Goal: Task Accomplishment & Management: Complete application form

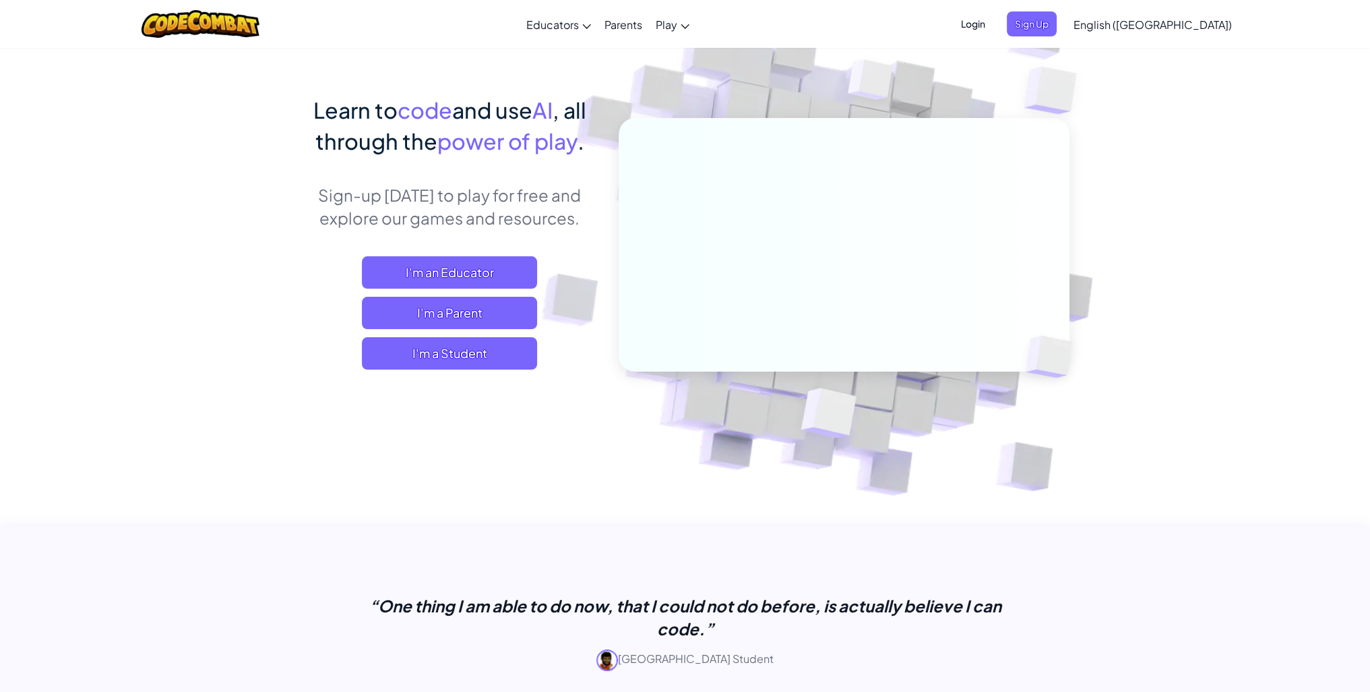
scroll to position [67, 0]
click at [502, 357] on span "I'm a Student" at bounding box center [449, 353] width 175 height 32
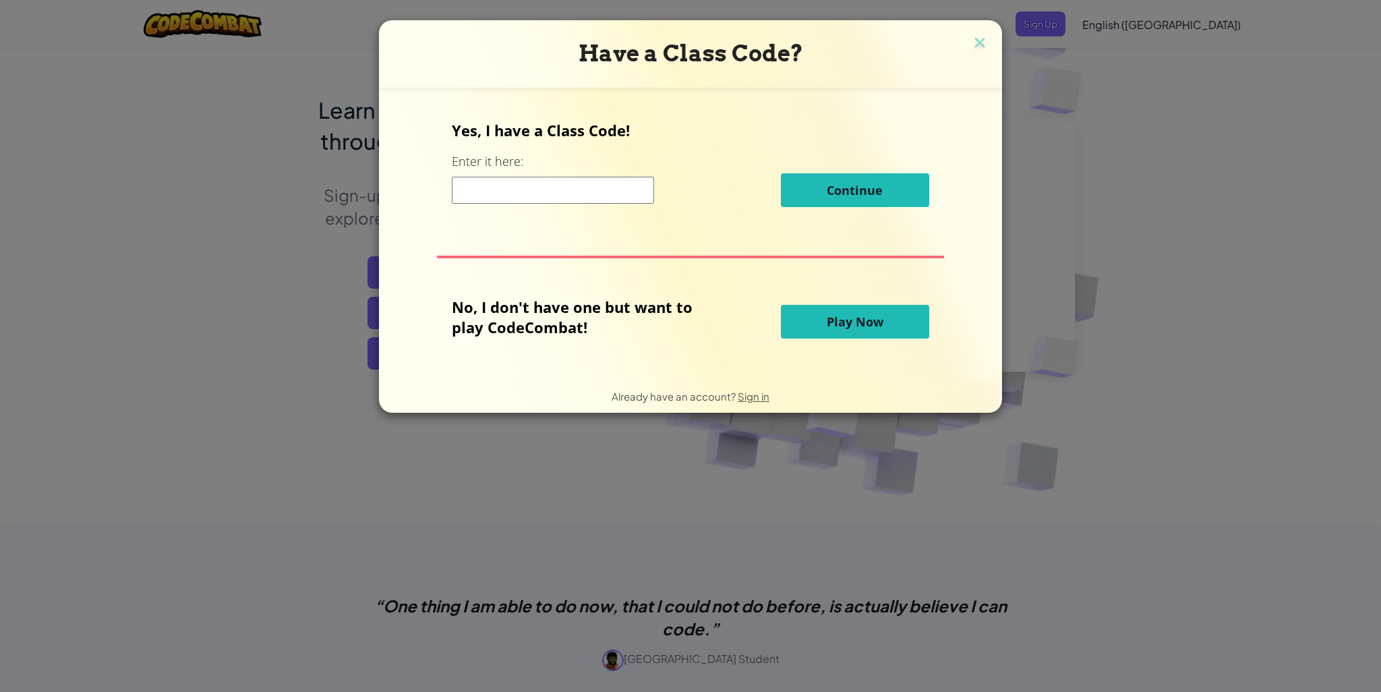
click at [598, 181] on input at bounding box center [553, 190] width 202 height 27
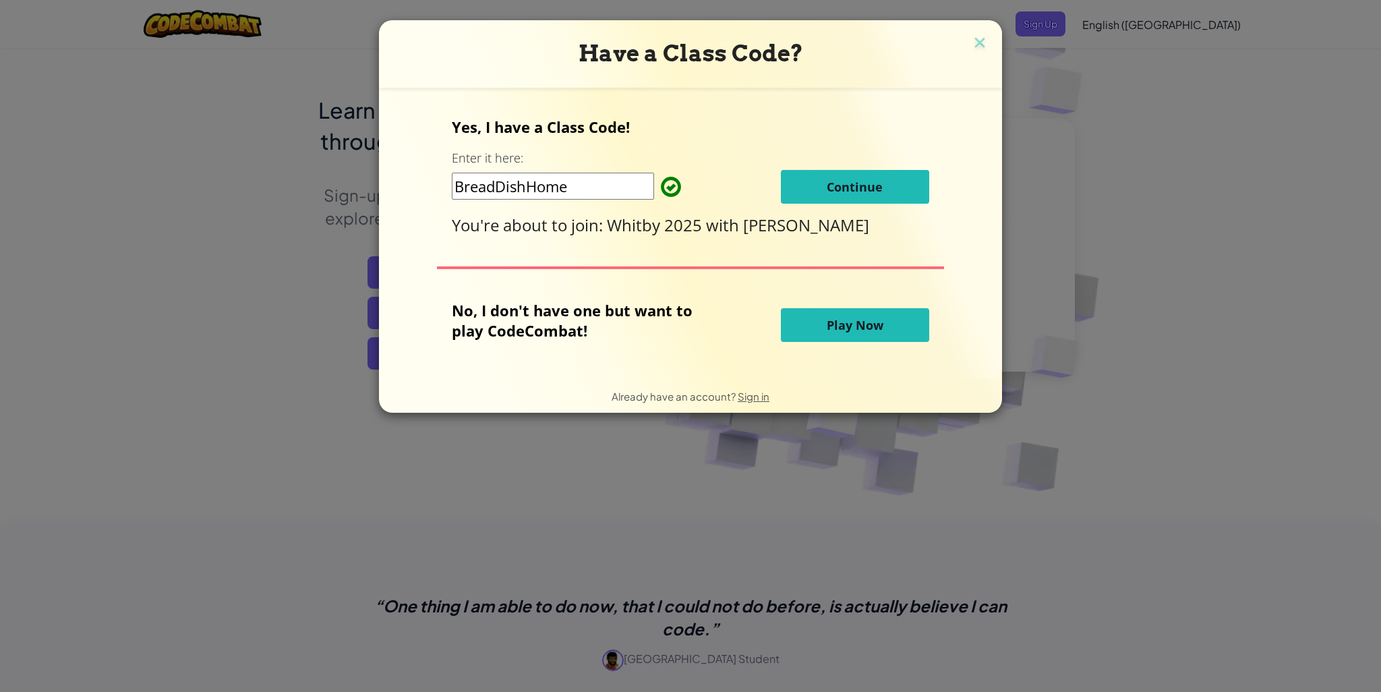
type input "BreadDishHome"
click at [893, 191] on button "Continue" at bounding box center [855, 187] width 148 height 34
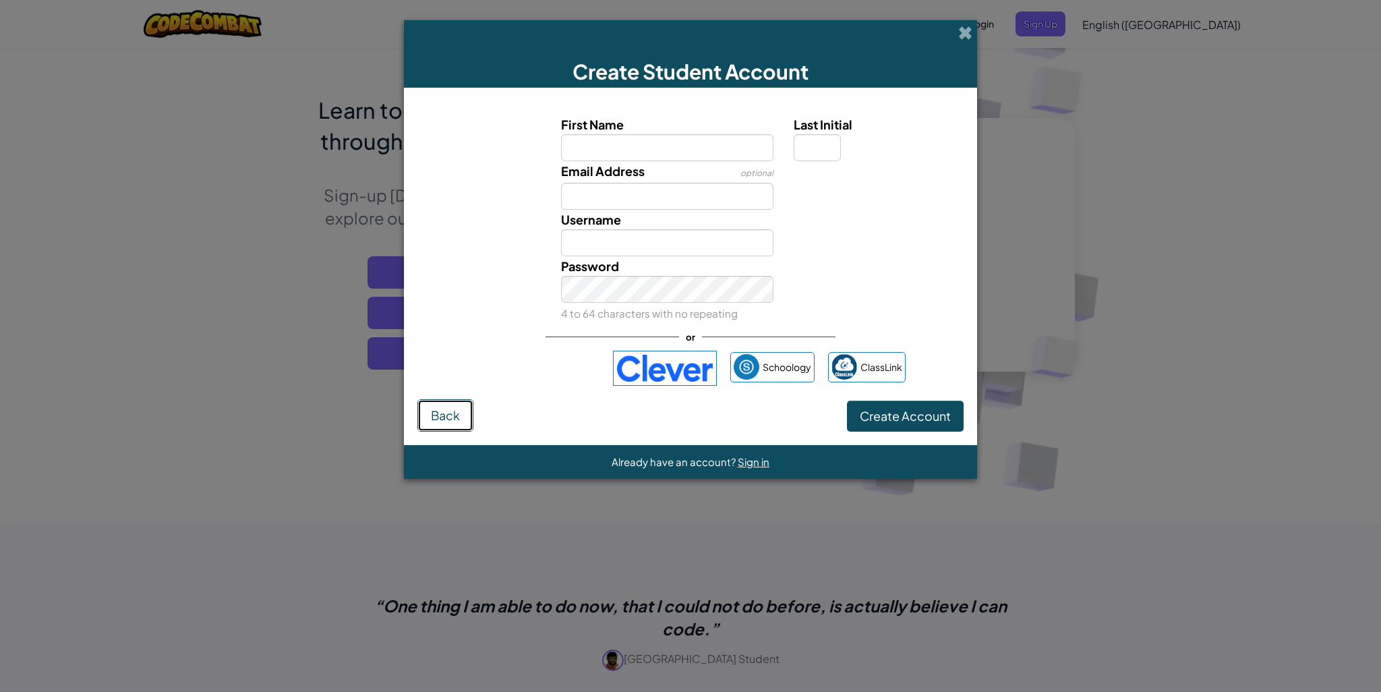
click at [449, 421] on button "Back" at bounding box center [445, 415] width 56 height 32
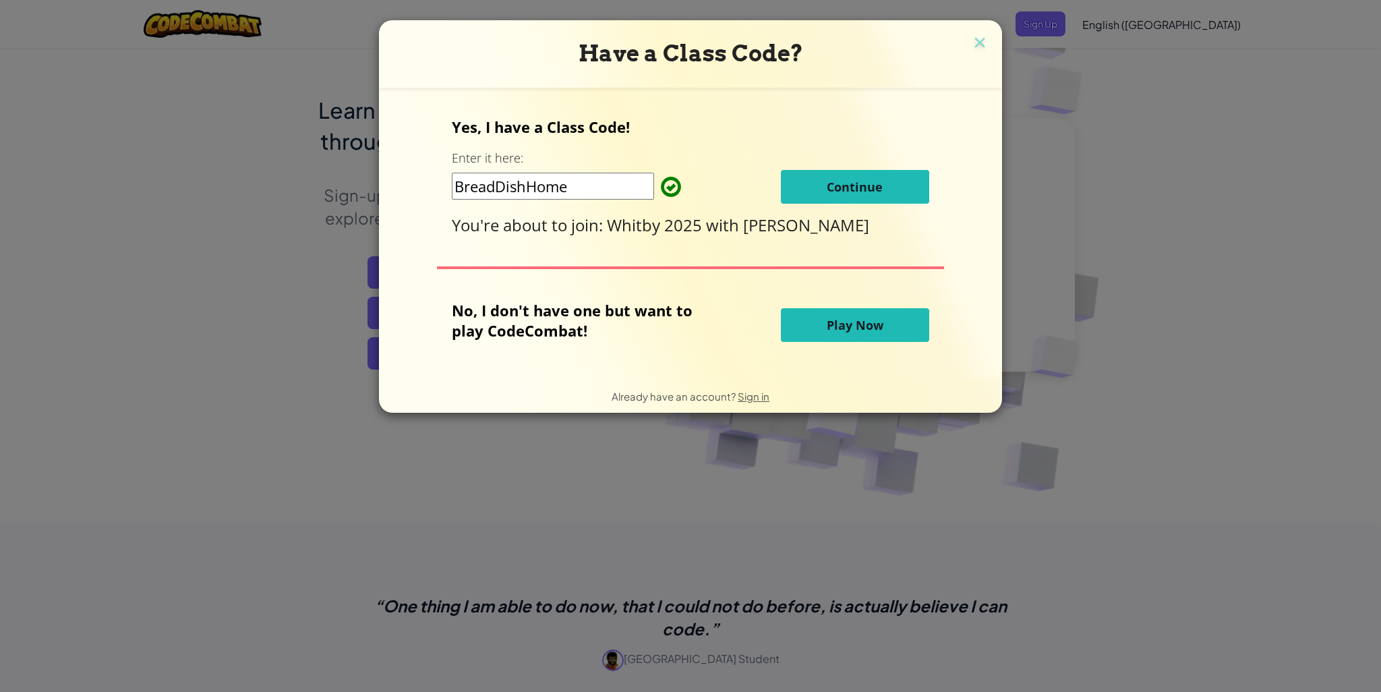
click at [813, 212] on div "Yes, I have a Class Code! Enter it here: BreadDishHome Continue You're about to…" at bounding box center [690, 176] width 477 height 119
click at [899, 185] on button "Continue" at bounding box center [855, 187] width 148 height 34
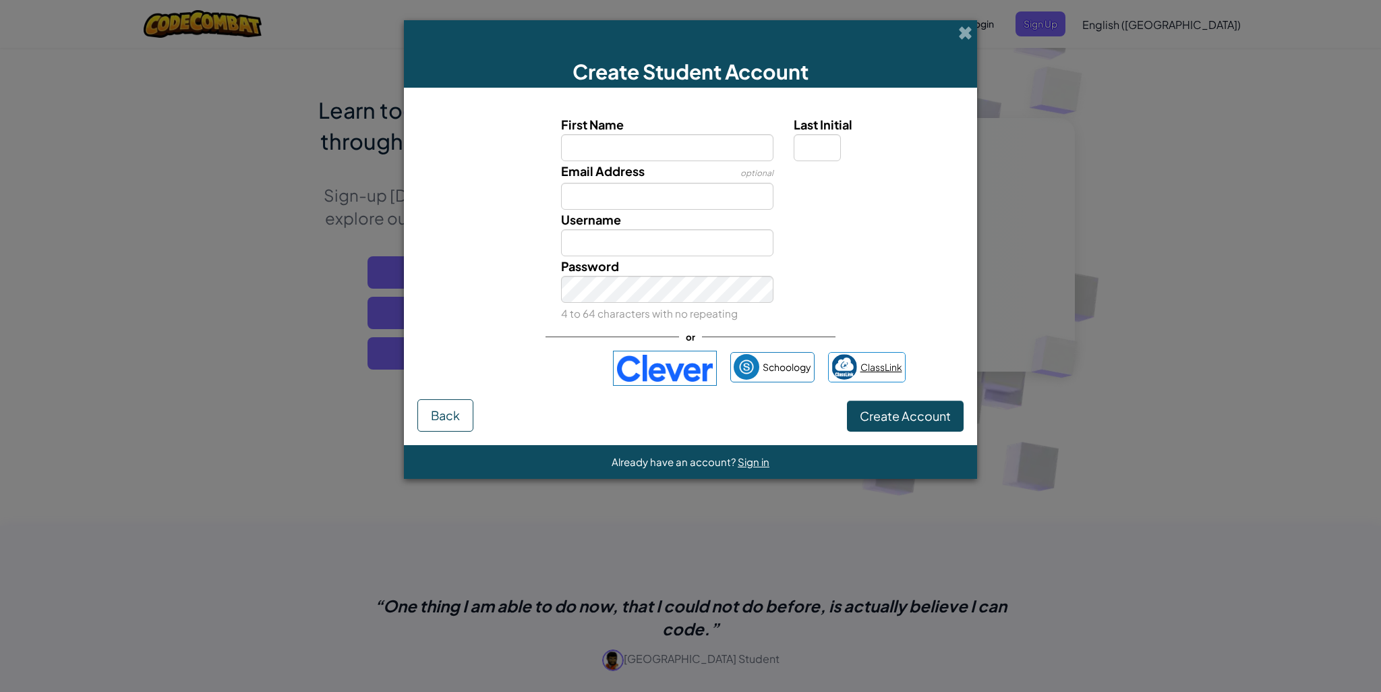
click at [893, 375] on span "ClassLink" at bounding box center [881, 367] width 42 height 20
click at [682, 411] on div "Create Account Back" at bounding box center [690, 415] width 546 height 32
click at [850, 362] on img at bounding box center [844, 367] width 26 height 26
click at [668, 378] on img at bounding box center [665, 368] width 104 height 35
click at [959, 26] on span at bounding box center [965, 33] width 14 height 14
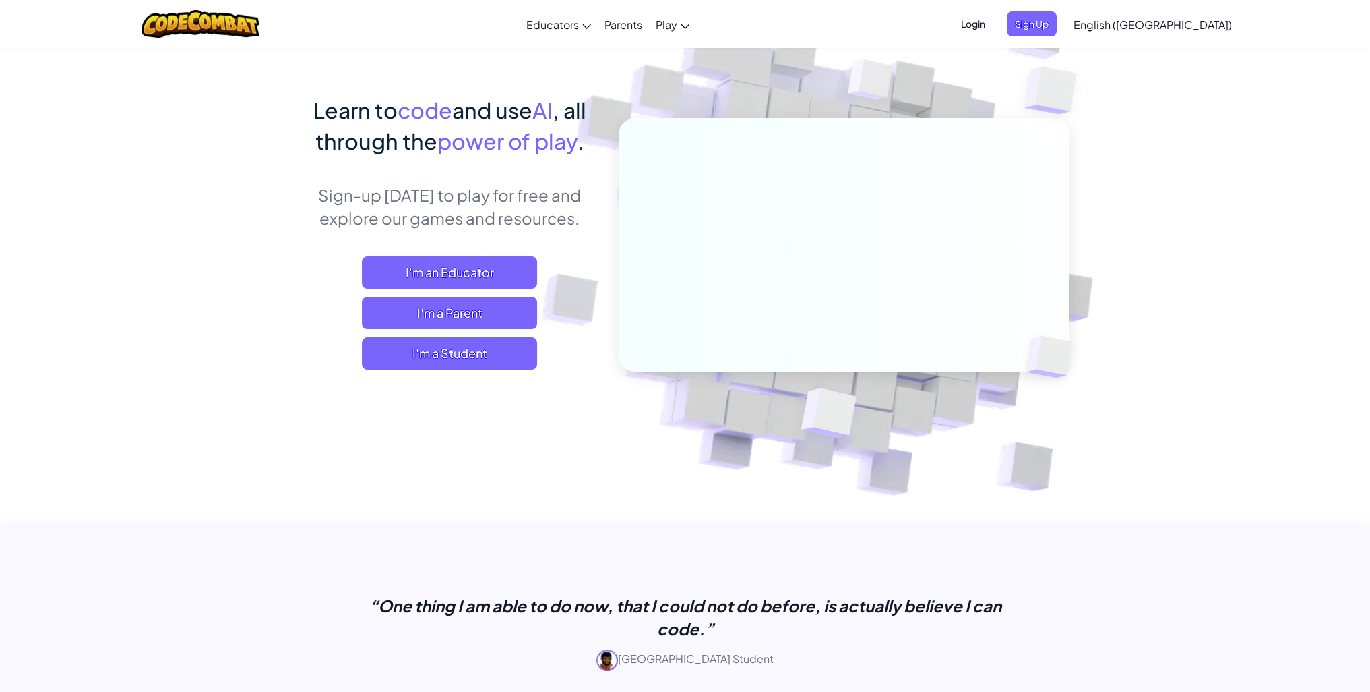
click at [495, 369] on div "Learn to code and use AI , all through the power of play . Sign-up [DATE] to pl…" at bounding box center [449, 245] width 297 height 302
click at [503, 360] on span "I'm a Student" at bounding box center [449, 353] width 175 height 32
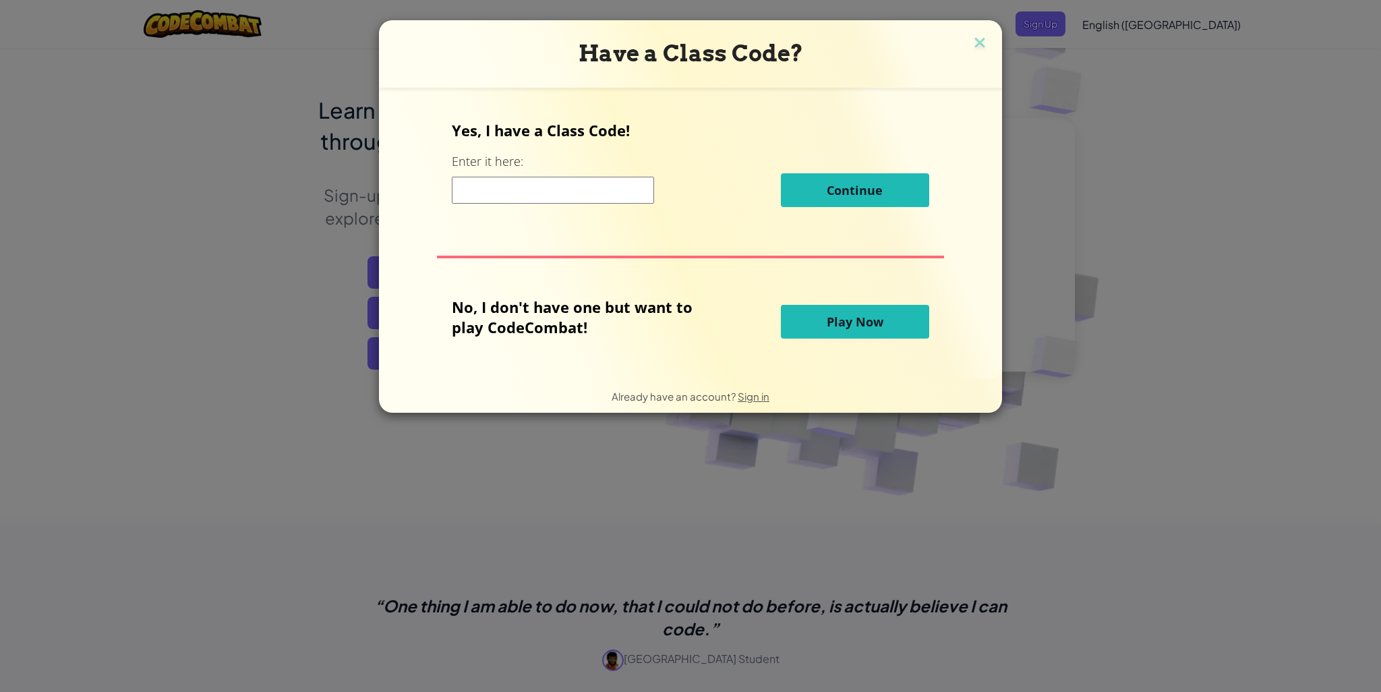
click at [488, 200] on input at bounding box center [553, 190] width 202 height 27
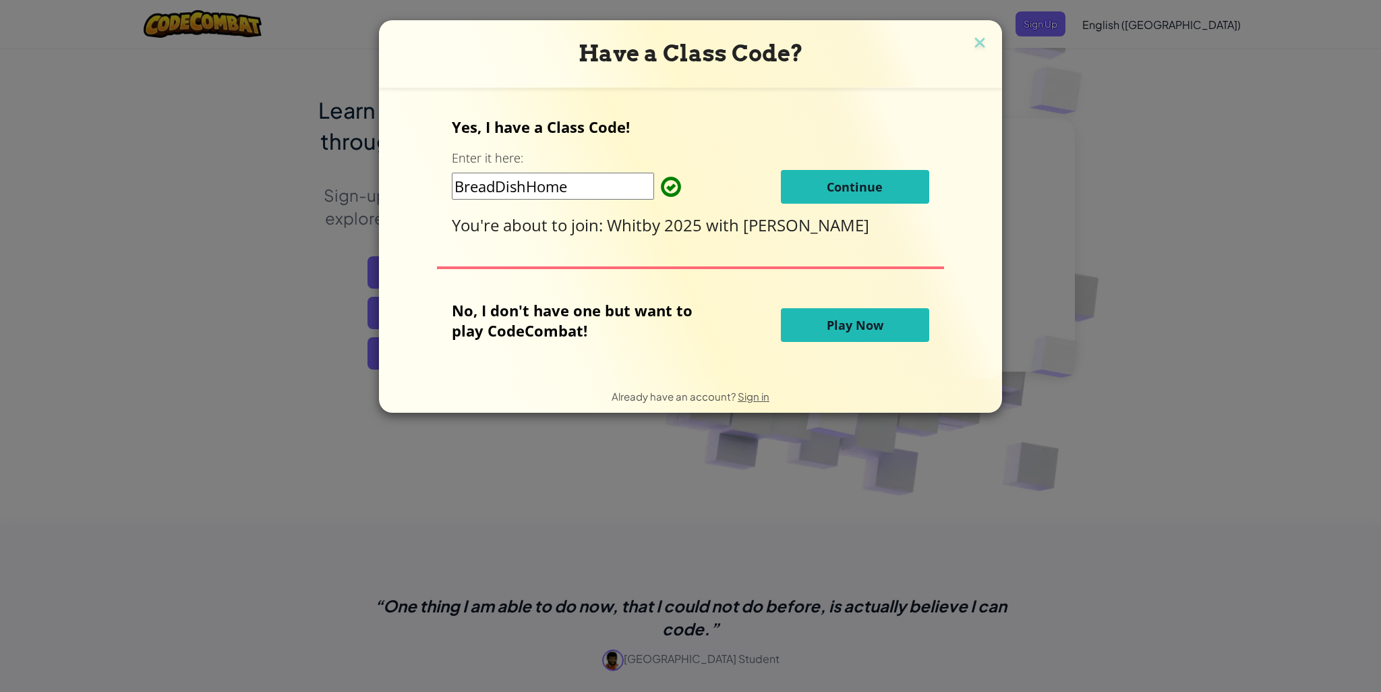
type input "BreadDishHome"
click at [839, 175] on button "Continue" at bounding box center [855, 187] width 148 height 34
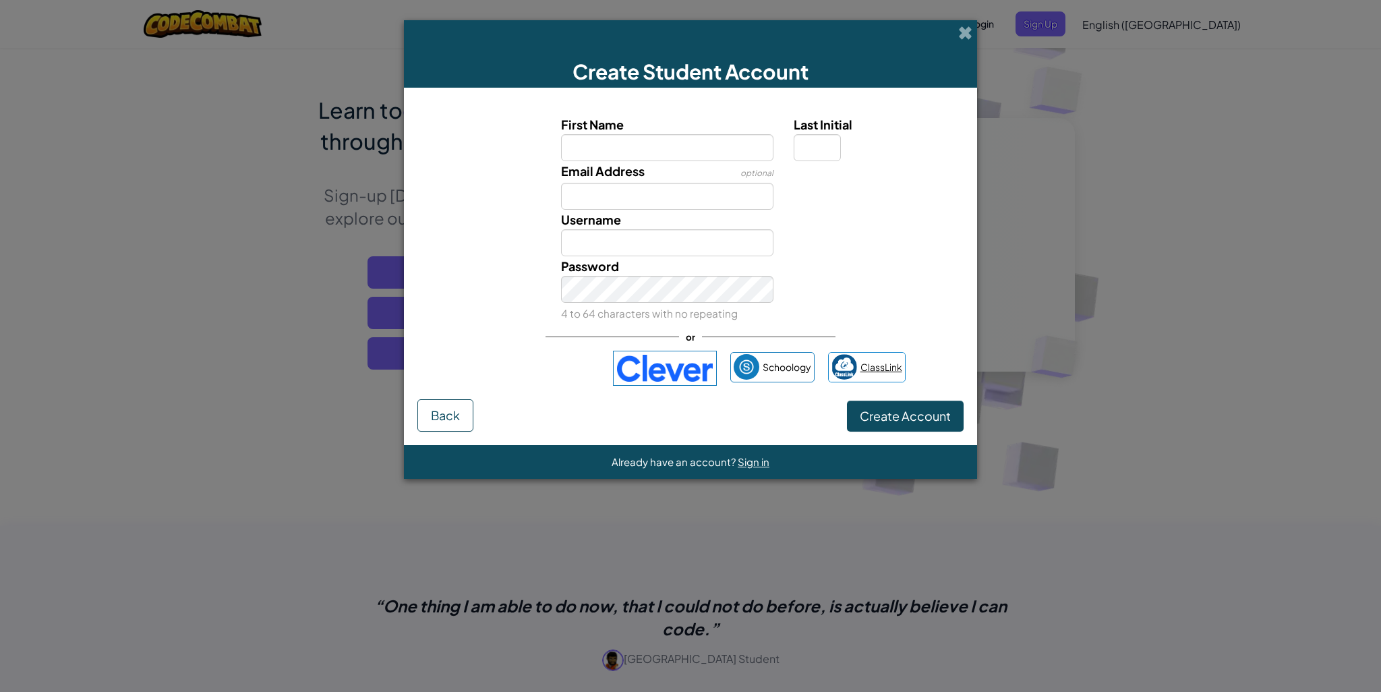
click at [888, 365] on span "ClassLink" at bounding box center [881, 367] width 42 height 20
click at [961, 44] on div "Create Student Account" at bounding box center [690, 53] width 573 height 67
click at [973, 38] on div "Create Student Account" at bounding box center [690, 53] width 573 height 67
drag, startPoint x: 952, startPoint y: 37, endPoint x: 967, endPoint y: 27, distance: 17.4
click at [955, 33] on div "Create Student Account" at bounding box center [690, 53] width 573 height 67
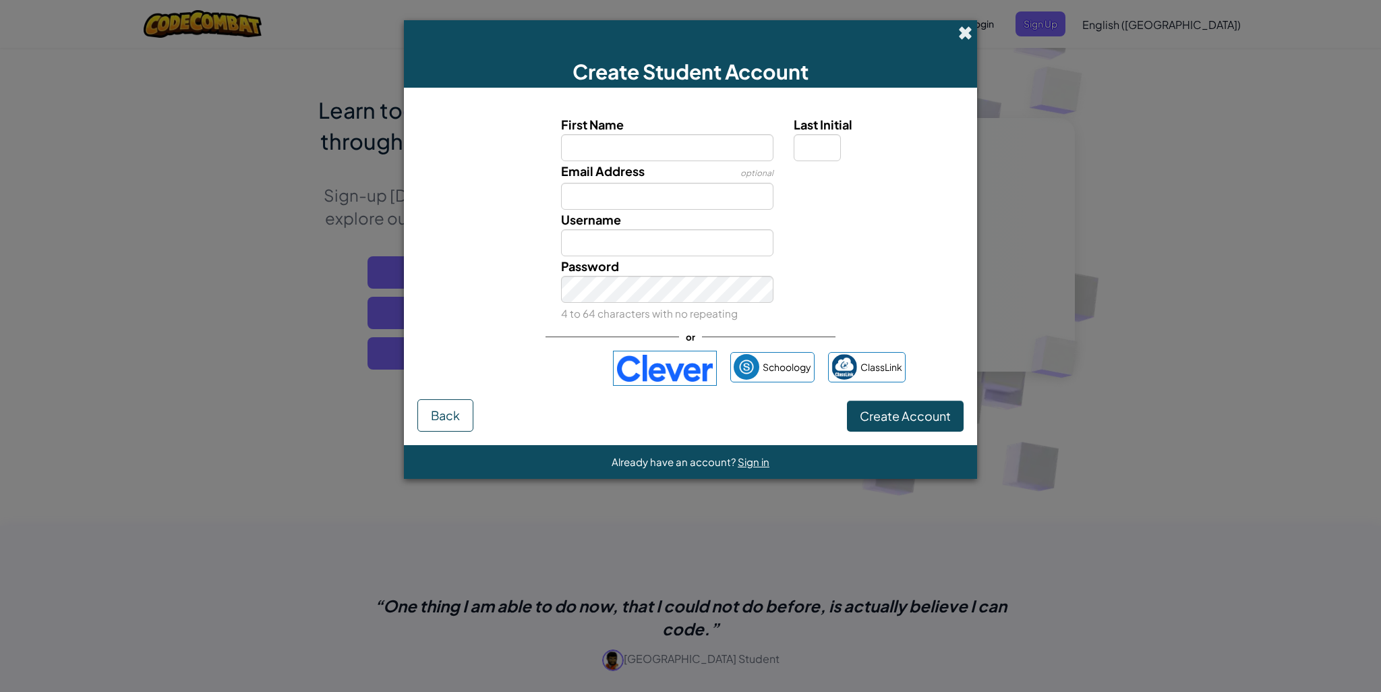
click at [967, 27] on span at bounding box center [965, 33] width 14 height 14
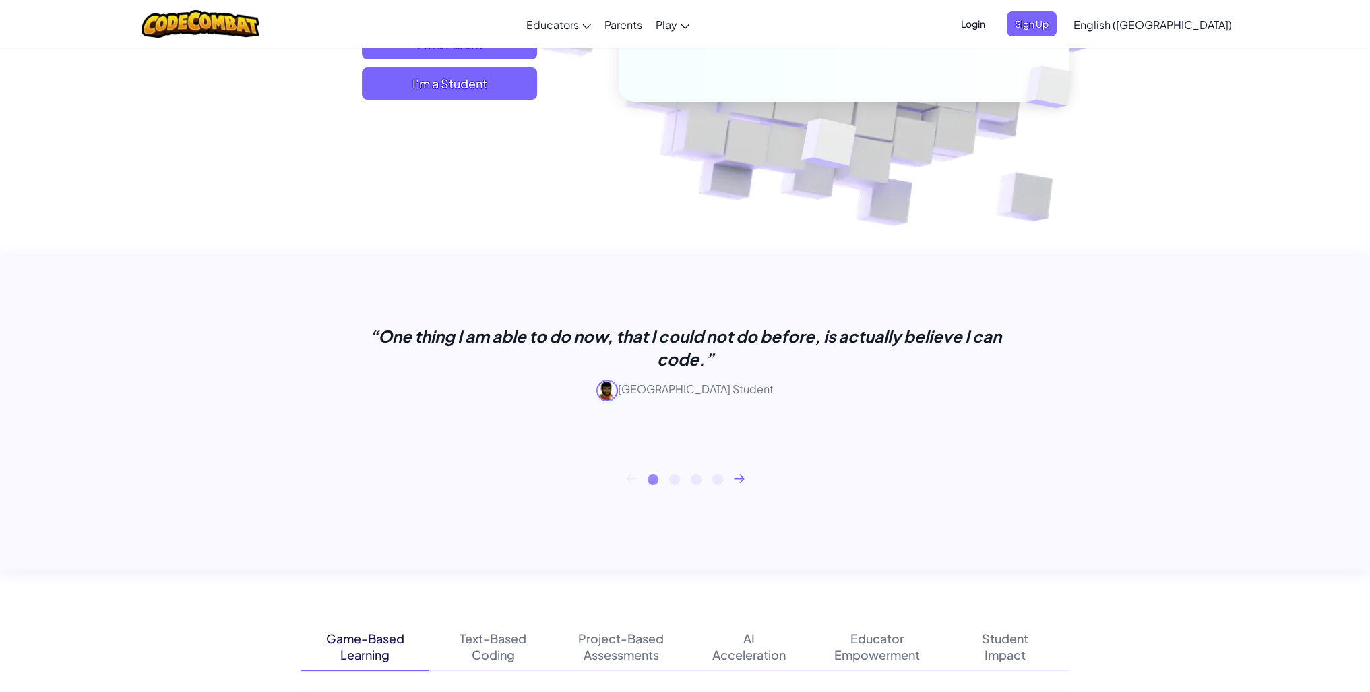
scroll to position [0, 0]
